Goal: Information Seeking & Learning: Learn about a topic

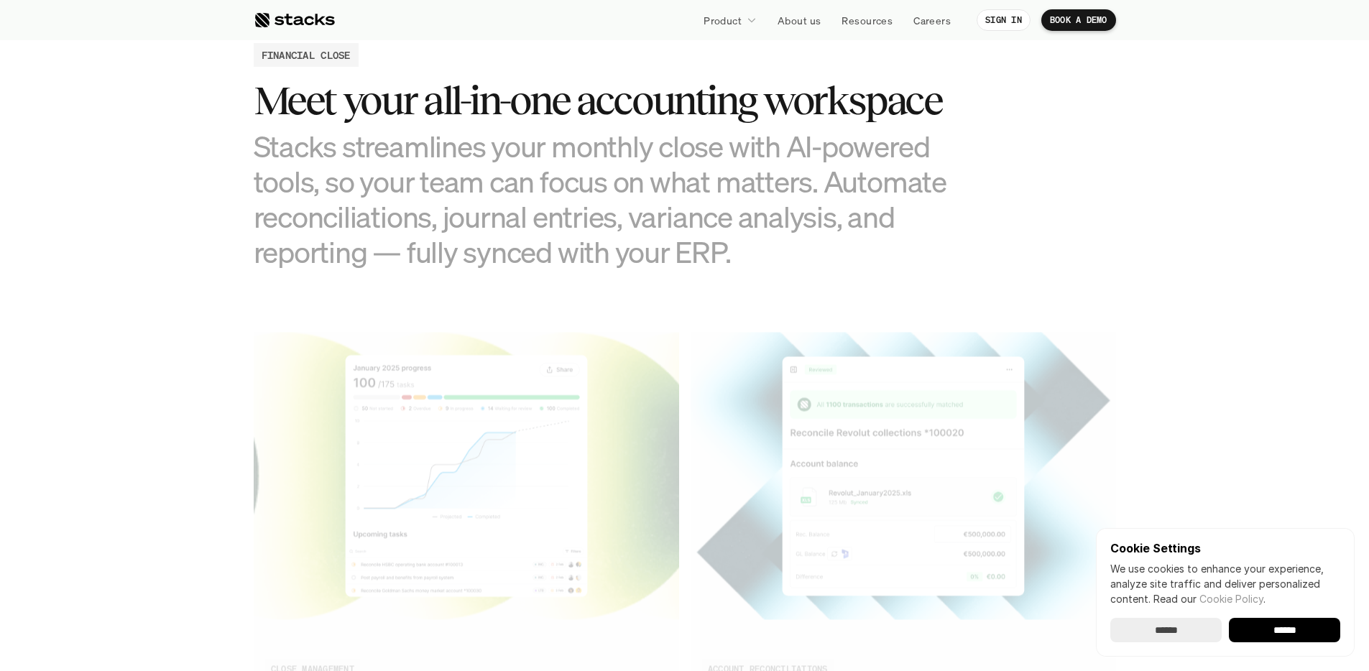
scroll to position [1442, 0]
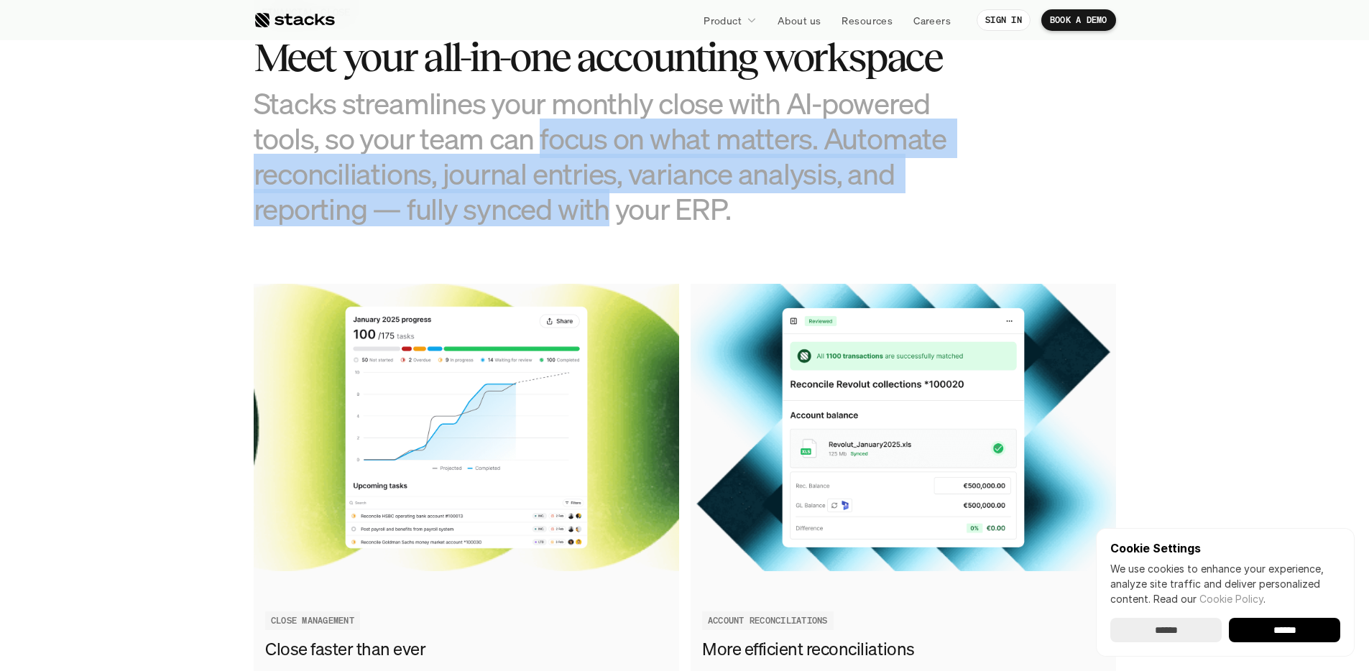
drag, startPoint x: 538, startPoint y: 144, endPoint x: 602, endPoint y: 197, distance: 82.2
click at [602, 197] on h3 "Stacks streamlines your monthly close with AI-powered tools, so your team can f…" at bounding box center [613, 157] width 719 height 142
drag, startPoint x: 599, startPoint y: 203, endPoint x: 507, endPoint y: 152, distance: 105.2
click at [507, 152] on h3 "Stacks streamlines your monthly close with AI-powered tools, so your team can f…" at bounding box center [613, 157] width 719 height 142
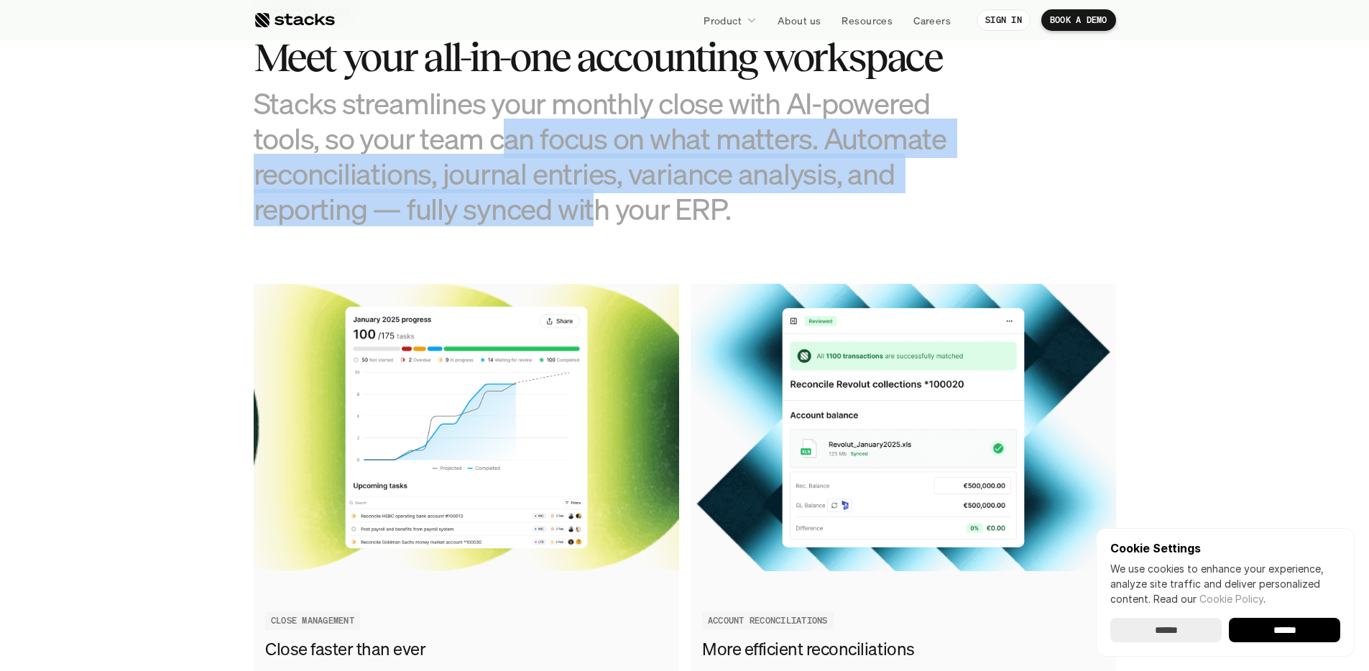
click at [507, 152] on h3 "Stacks streamlines your monthly close with AI-powered tools, so your team can f…" at bounding box center [613, 157] width 719 height 142
drag, startPoint x: 507, startPoint y: 152, endPoint x: 600, endPoint y: 205, distance: 107.2
click at [600, 205] on h3 "Stacks streamlines your monthly close with AI-powered tools, so your team can f…" at bounding box center [613, 157] width 719 height 142
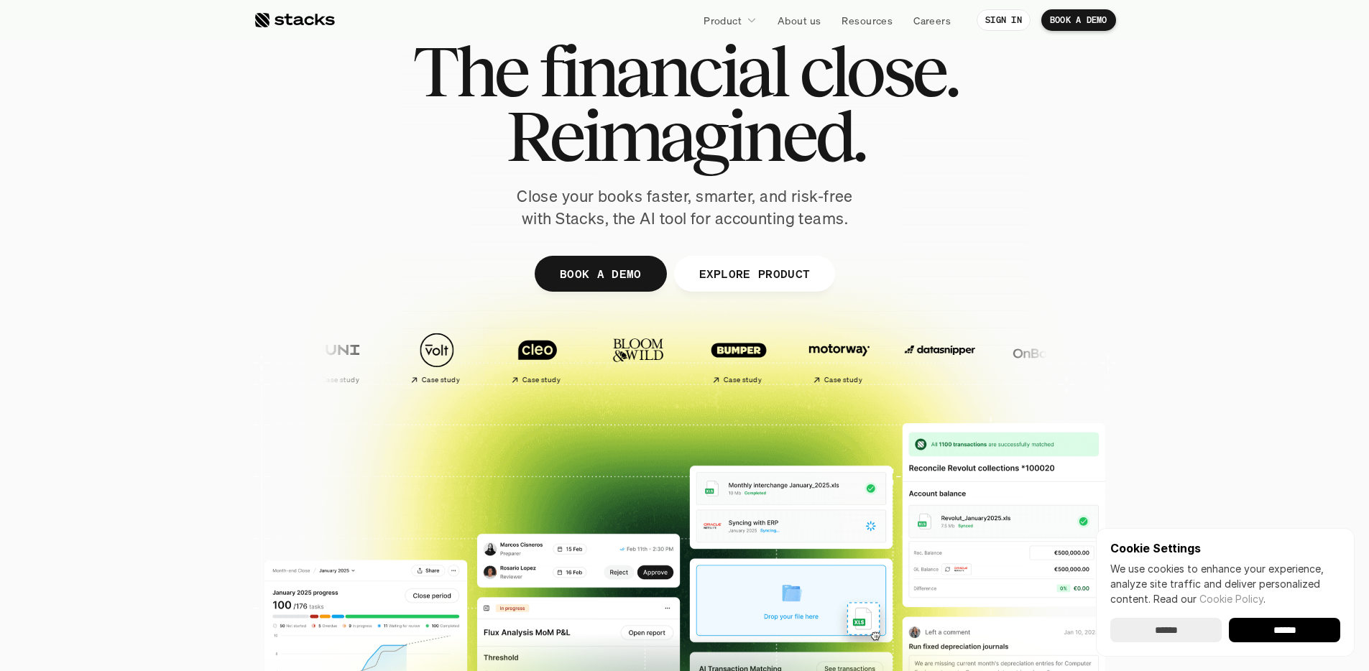
scroll to position [0, 0]
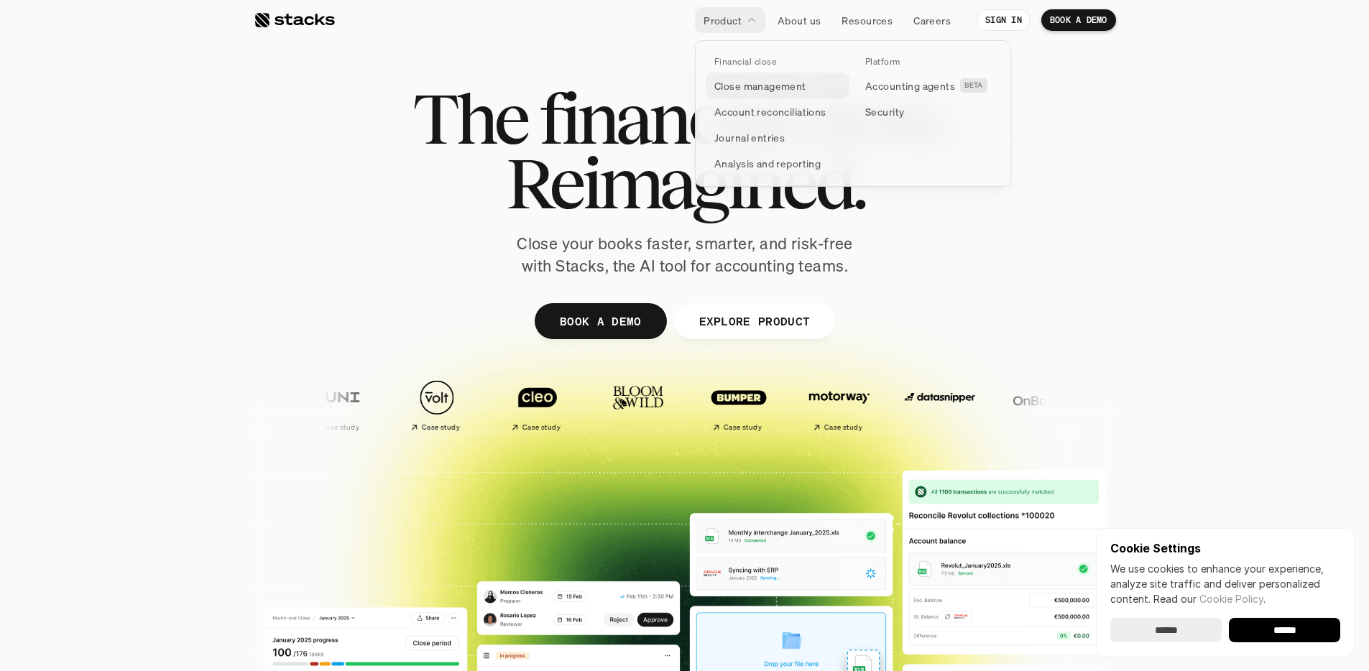
click at [750, 86] on p "Close management" at bounding box center [760, 85] width 92 height 15
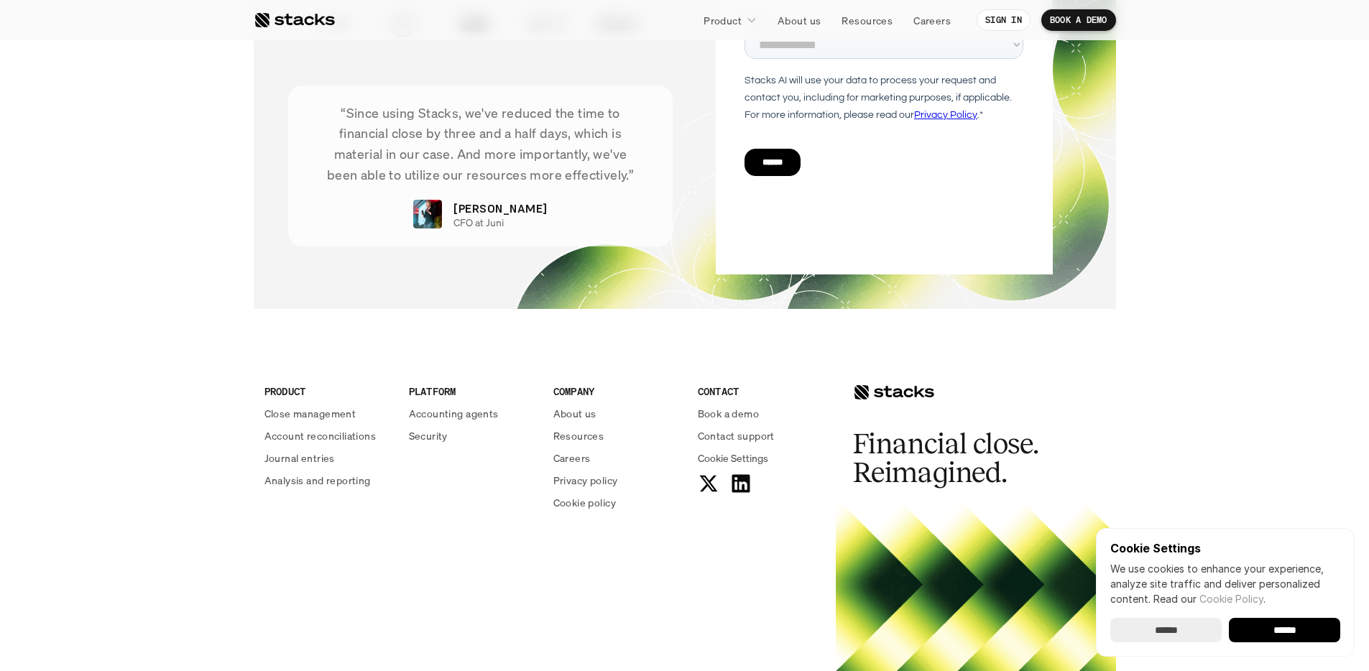
scroll to position [3074, 0]
